Goal: Information Seeking & Learning: Learn about a topic

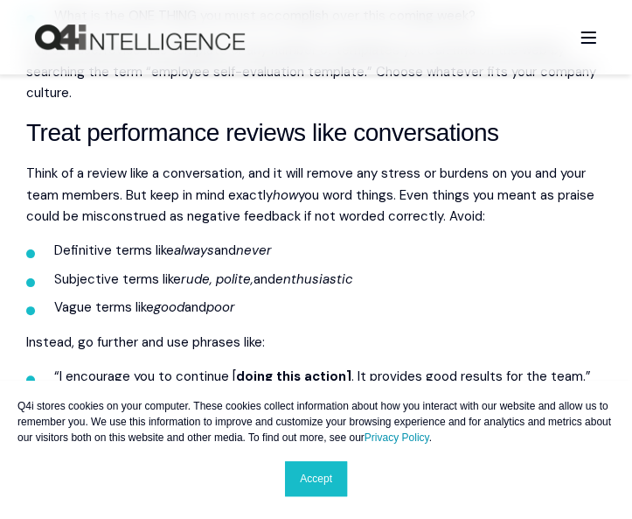
scroll to position [1924, 0]
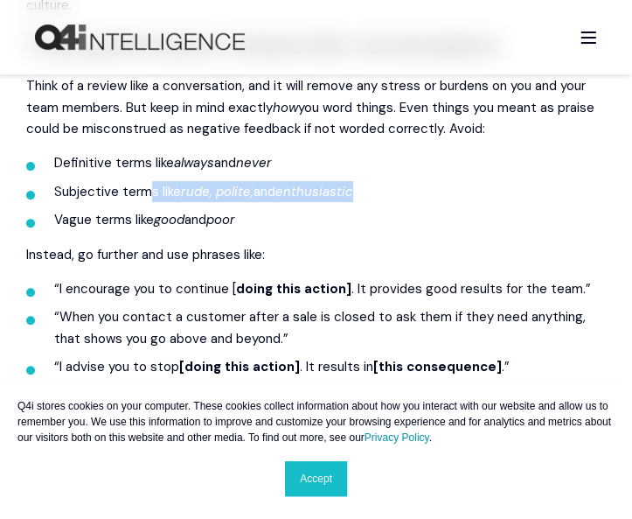
drag, startPoint x: 373, startPoint y: 206, endPoint x: 375, endPoint y: 196, distance: 10.6
click at [375, 196] on li "Subjective terms like rude, polite, and enthusiastic" at bounding box center [330, 191] width 552 height 21
click at [368, 199] on li "Subjective terms like rude, polite, and enthusiastic" at bounding box center [330, 191] width 552 height 21
click at [150, 193] on li "Subjective terms like rude, polite, and enthusiastic" at bounding box center [330, 191] width 552 height 21
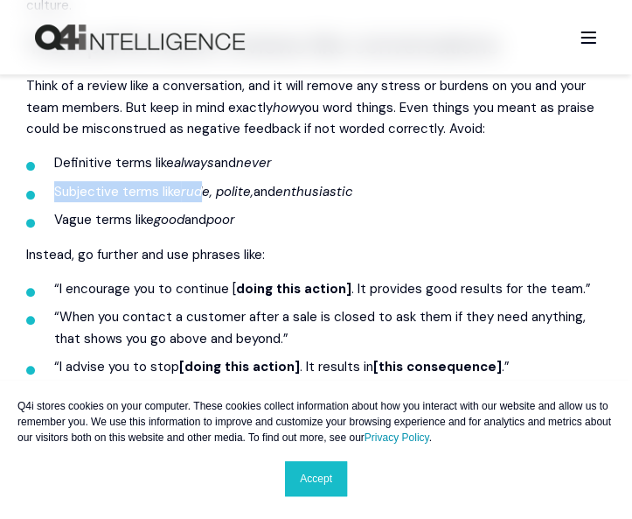
drag, startPoint x: 45, startPoint y: 183, endPoint x: 203, endPoint y: 195, distance: 158.8
click at [203, 195] on ul "Definitive terms like always and never Subjective terms like rude, polite, and …" at bounding box center [316, 191] width 580 height 78
click at [203, 195] on em "rude, polite," at bounding box center [217, 191] width 73 height 17
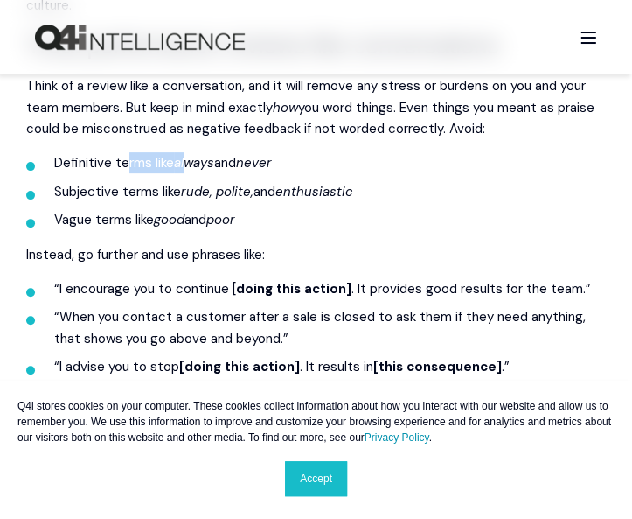
drag, startPoint x: 188, startPoint y: 169, endPoint x: 255, endPoint y: 182, distance: 67.8
click at [252, 181] on ul "Definitive terms like always and never Subjective terms like rude, polite, and …" at bounding box center [316, 191] width 580 height 78
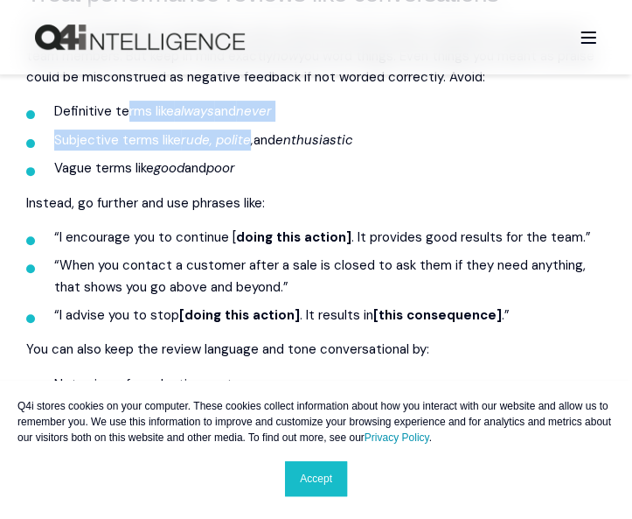
scroll to position [2012, 0]
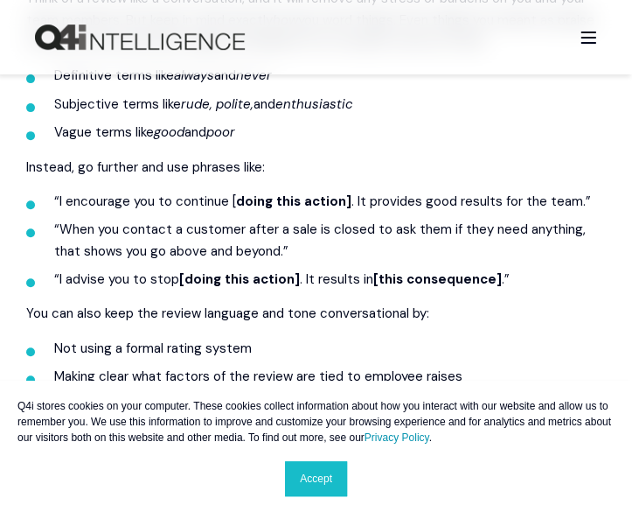
drag, startPoint x: 178, startPoint y: 183, endPoint x: 246, endPoint y: 192, distance: 67.9
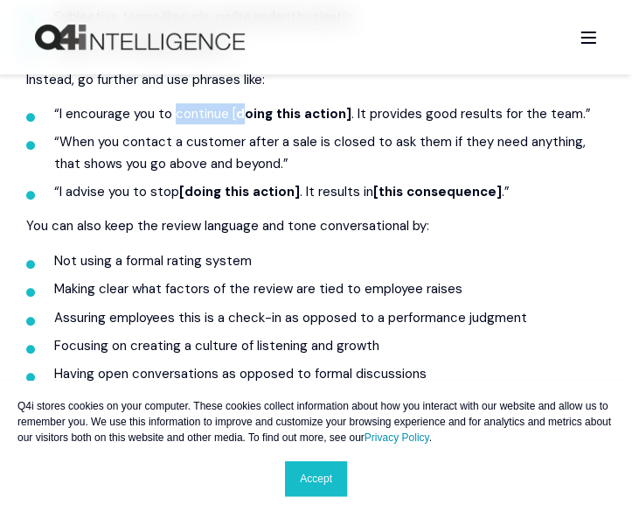
scroll to position [2187, 0]
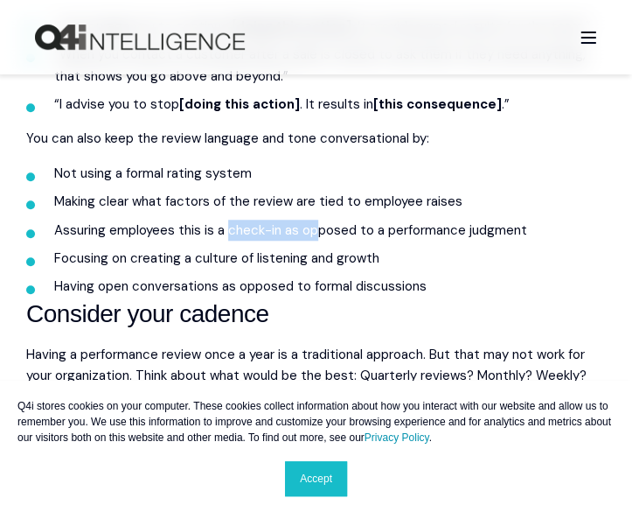
drag, startPoint x: 227, startPoint y: 228, endPoint x: 322, endPoint y: 229, distance: 94.5
click at [322, 229] on li "Assuring employees this is a check-in as opposed to a performance judgment" at bounding box center [330, 230] width 552 height 21
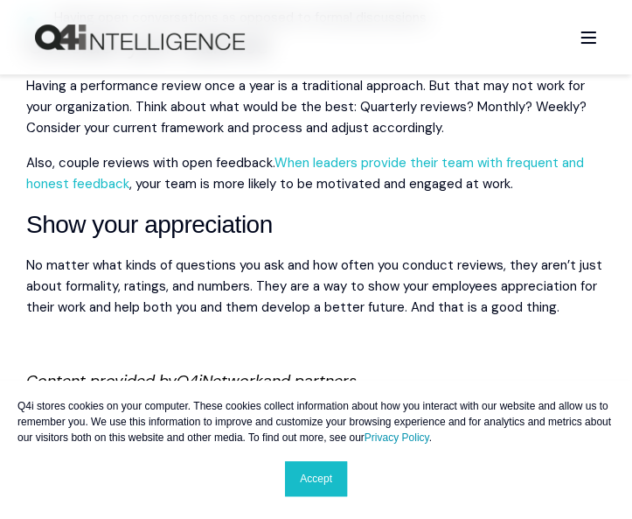
scroll to position [2630, 0]
